Goal: Task Accomplishment & Management: Use online tool/utility

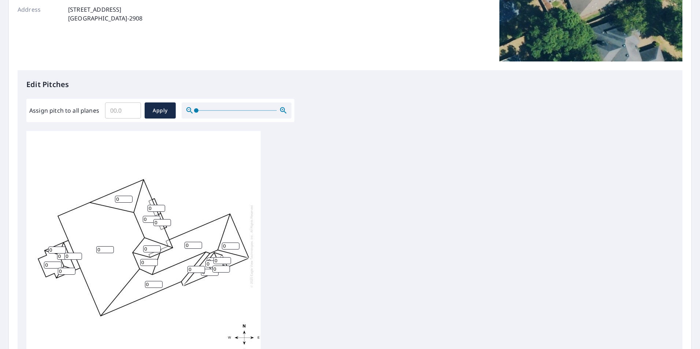
scroll to position [146, 0]
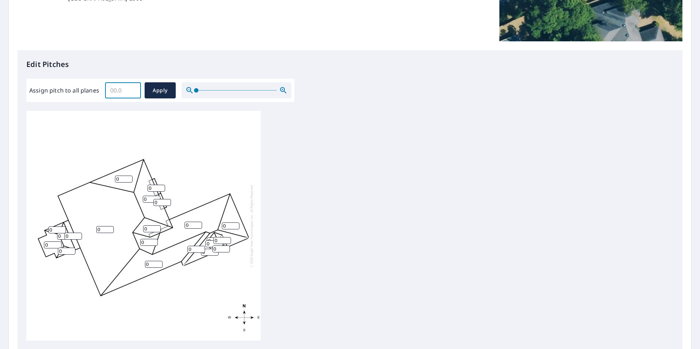
click at [129, 95] on input "Assign pitch to all planes" at bounding box center [123, 90] width 36 height 20
type input "10"
click at [161, 87] on span "Apply" at bounding box center [159, 90] width 19 height 9
type input "10"
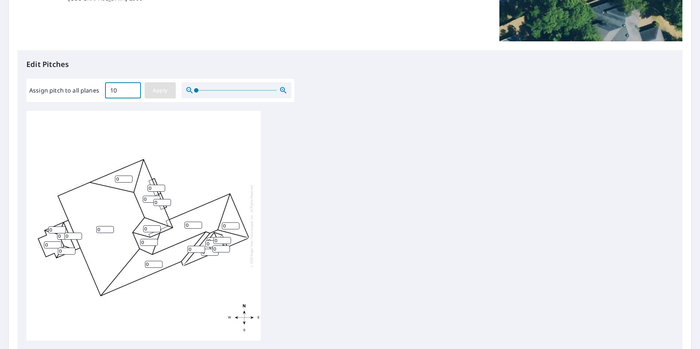
type input "10"
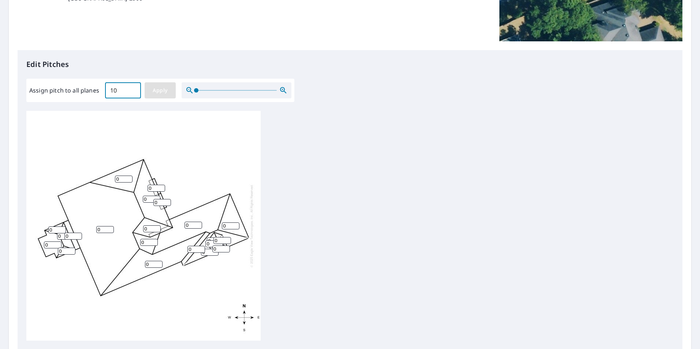
type input "10"
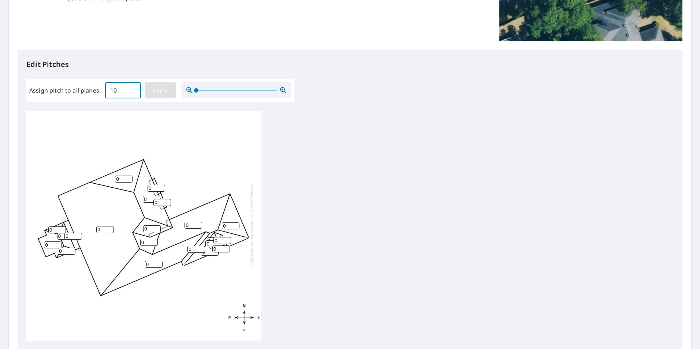
type input "10"
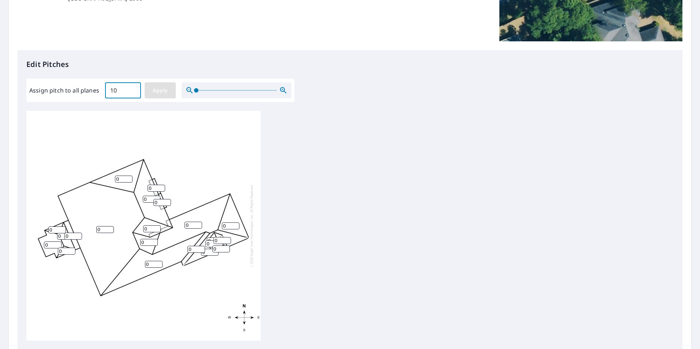
type input "10"
drag, startPoint x: 71, startPoint y: 235, endPoint x: 67, endPoint y: 235, distance: 4.8
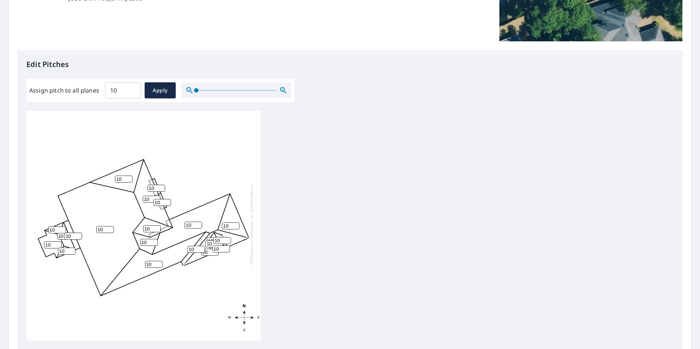
click at [67, 235] on input "10" at bounding box center [73, 236] width 18 height 7
type input "0"
click at [52, 262] on div "10 10 10 10 10 10 10 10 10 10 10 10 10 0 10 10 10 10 10 10 10" at bounding box center [143, 226] width 234 height 230
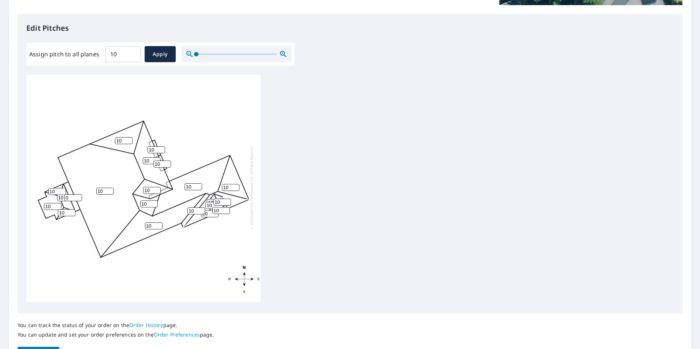
scroll to position [230, 0]
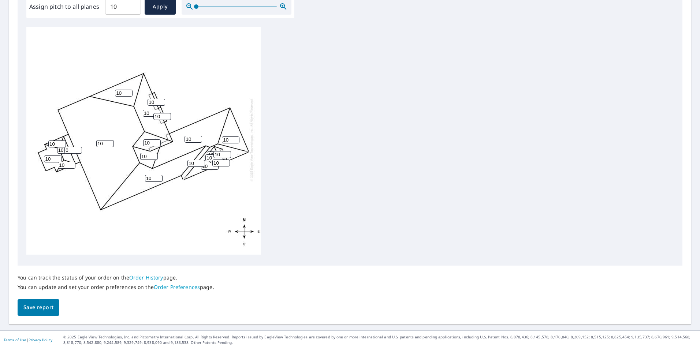
click at [41, 301] on button "Save report" at bounding box center [39, 307] width 42 height 16
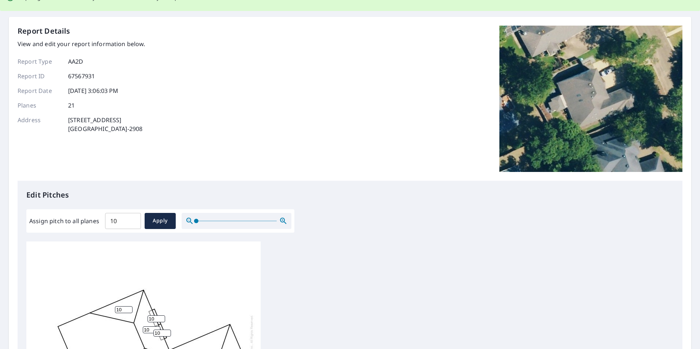
scroll to position [0, 0]
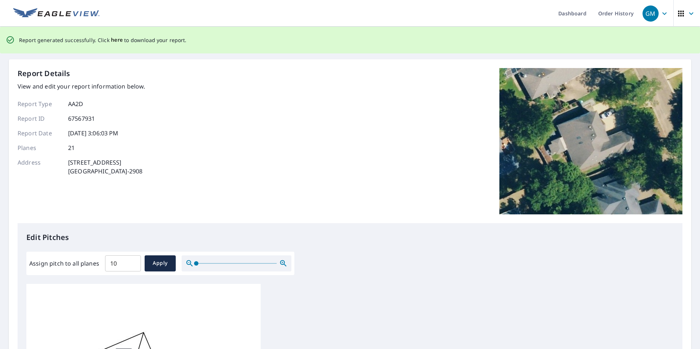
click at [113, 41] on span "here" at bounding box center [117, 39] width 12 height 9
